Goal: Check status

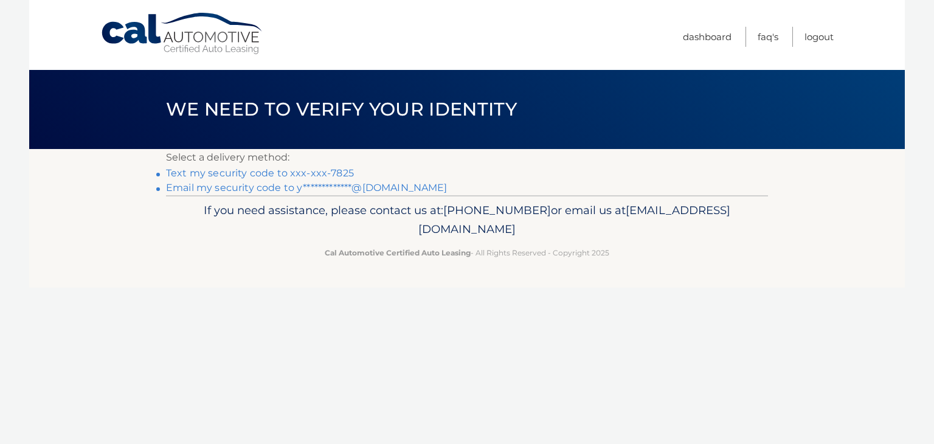
click at [375, 189] on link "**********" at bounding box center [307, 188] width 282 height 12
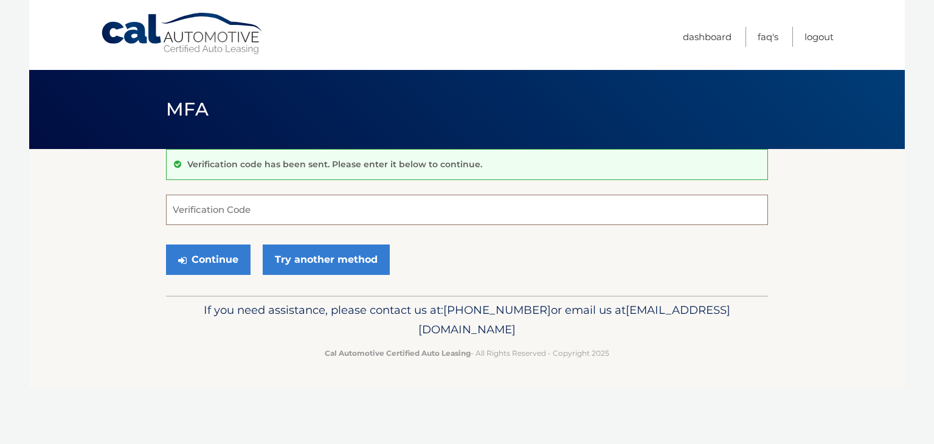
click at [272, 207] on input "Verification Code" at bounding box center [467, 210] width 602 height 30
paste input "339098"
type input "339098"
click at [224, 266] on button "Continue" at bounding box center [208, 260] width 85 height 30
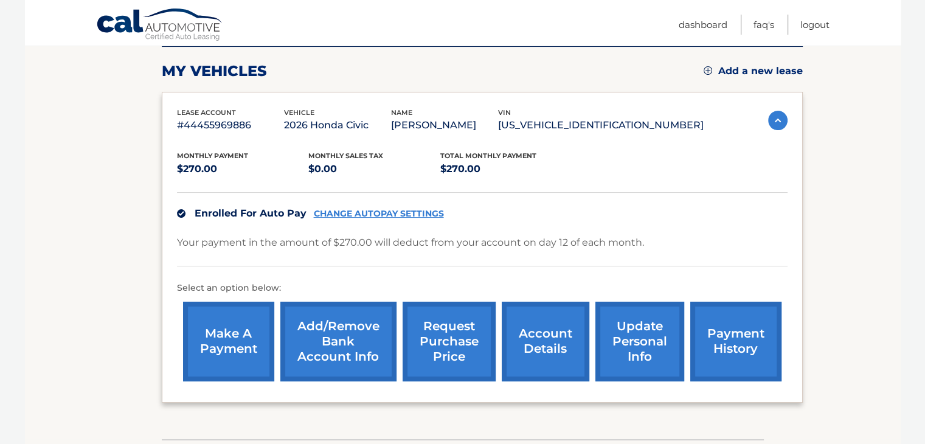
scroll to position [122, 0]
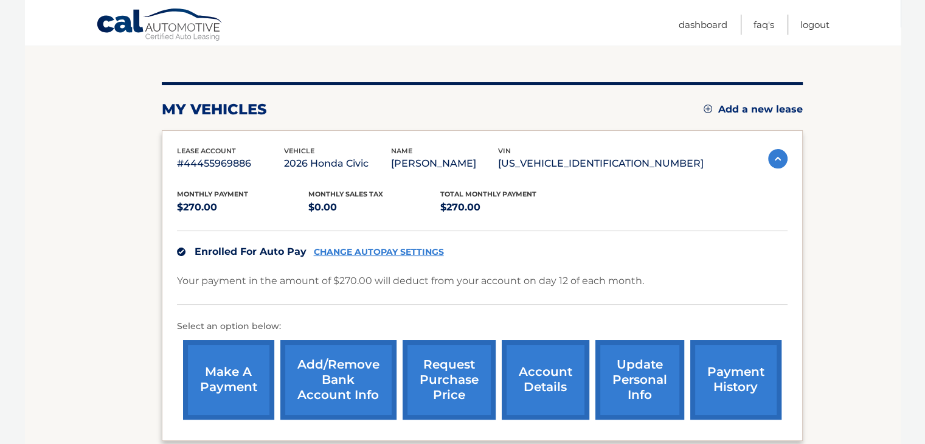
click at [746, 360] on link "payment history" at bounding box center [735, 380] width 91 height 80
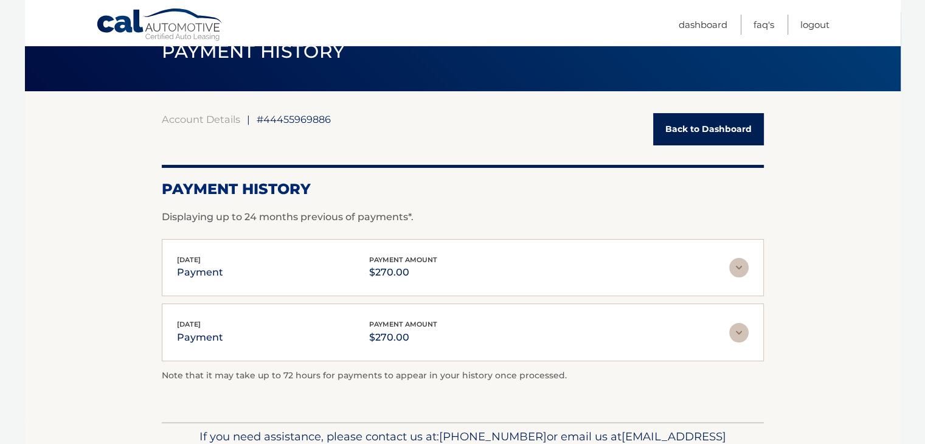
scroll to position [122, 0]
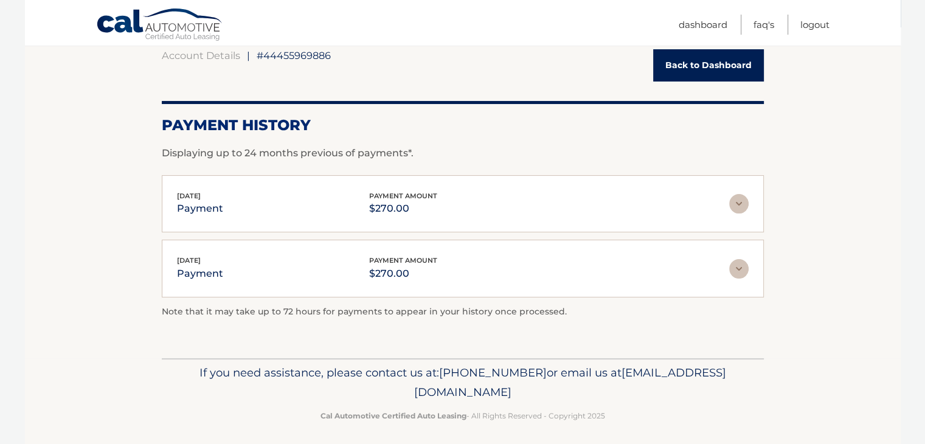
click at [740, 269] on img at bounding box center [738, 268] width 19 height 19
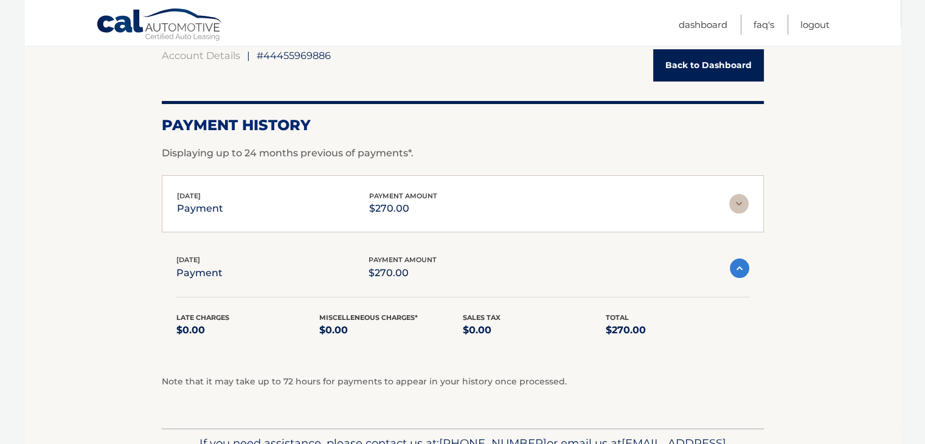
click at [737, 201] on img at bounding box center [738, 203] width 19 height 19
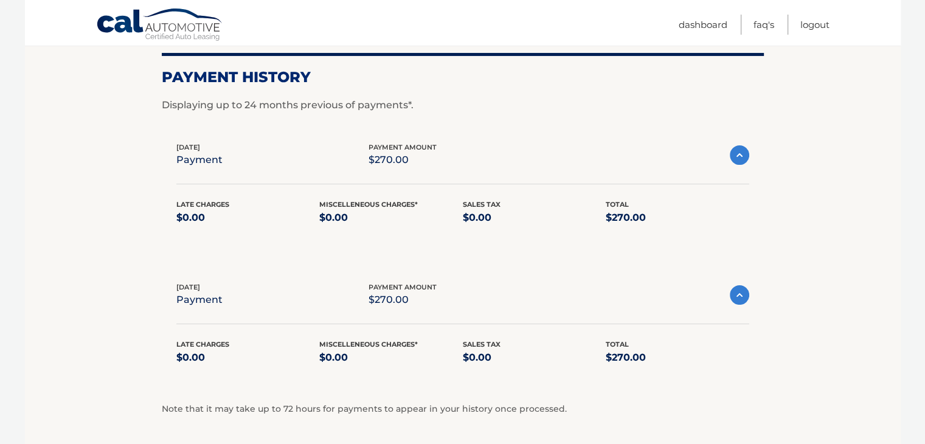
scroll to position [150, 0]
